Goal: Information Seeking & Learning: Find contact information

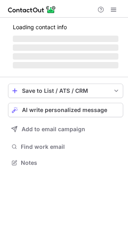
scroll to position [168, 128]
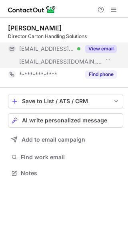
click at [110, 48] on button "View email" at bounding box center [101, 49] width 32 height 8
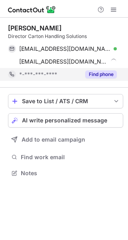
click at [104, 77] on button "Find phone" at bounding box center [101, 74] width 32 height 8
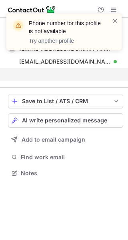
scroll to position [155, 128]
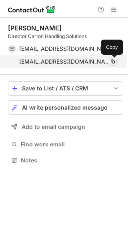
click at [109, 59] on button at bounding box center [113, 62] width 8 height 8
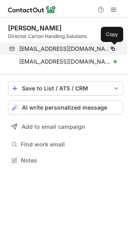
click at [115, 47] on span at bounding box center [113, 49] width 6 height 6
